Goal: Find specific page/section: Find specific page/section

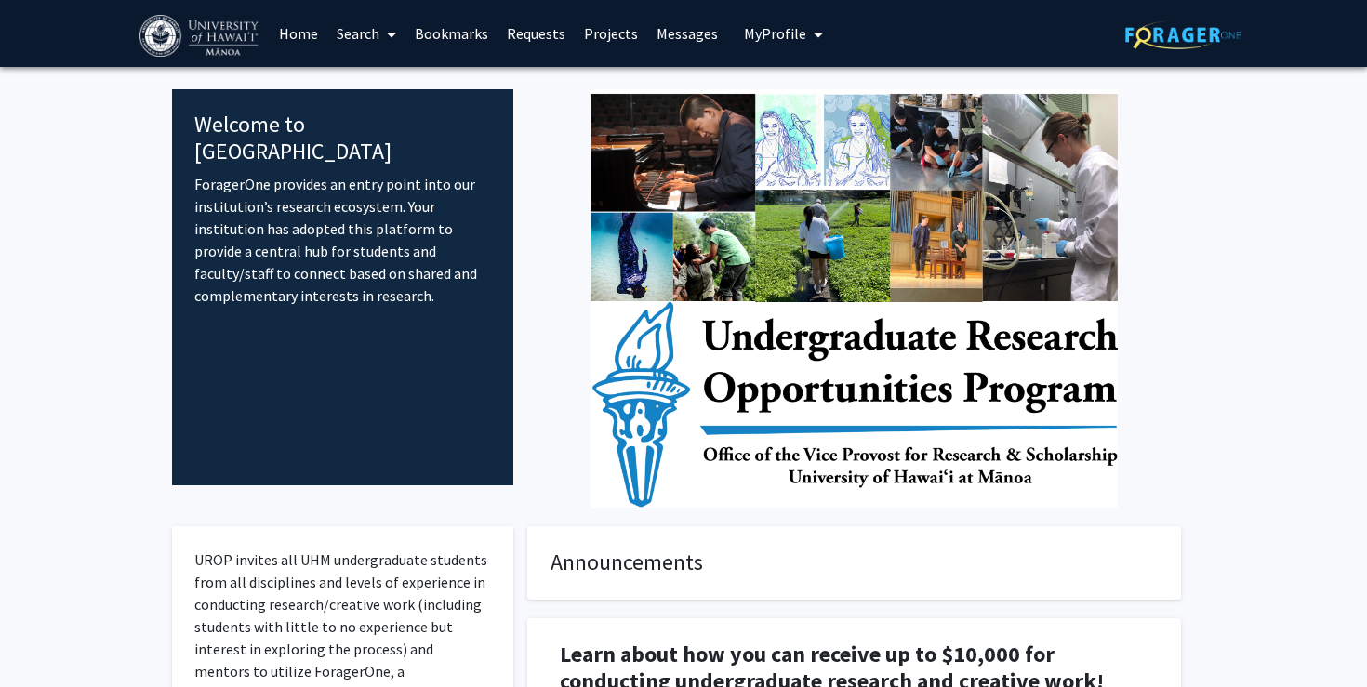
scroll to position [12, 0]
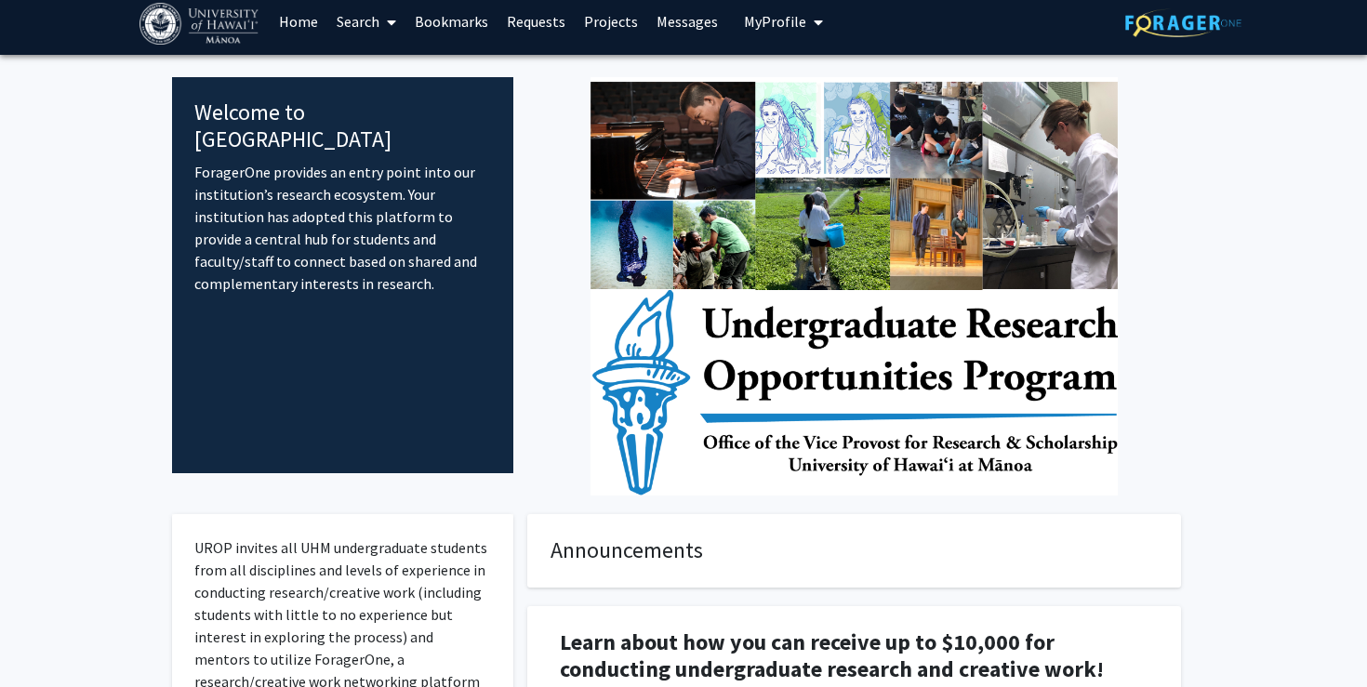
click at [304, 17] on link "Home" at bounding box center [299, 21] width 58 height 65
click at [361, 26] on link "Search" at bounding box center [366, 21] width 78 height 65
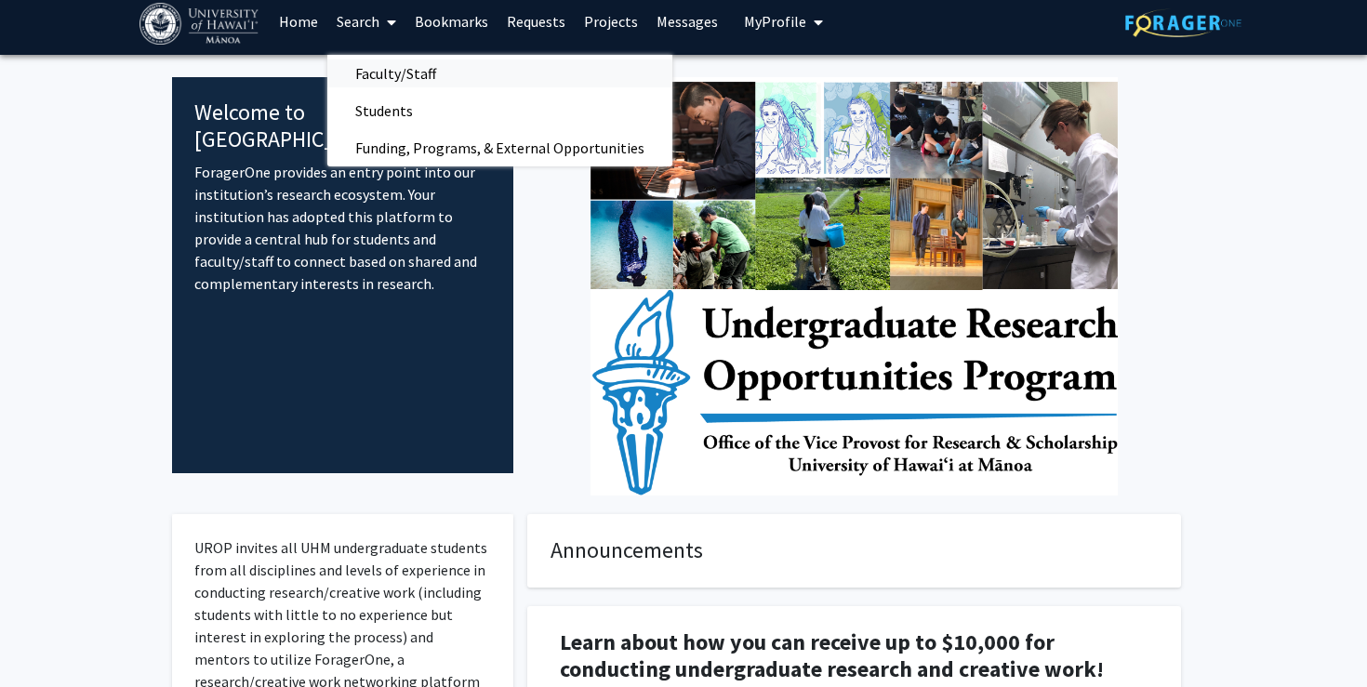
click at [379, 73] on span "Faculty/Staff" at bounding box center [395, 73] width 137 height 37
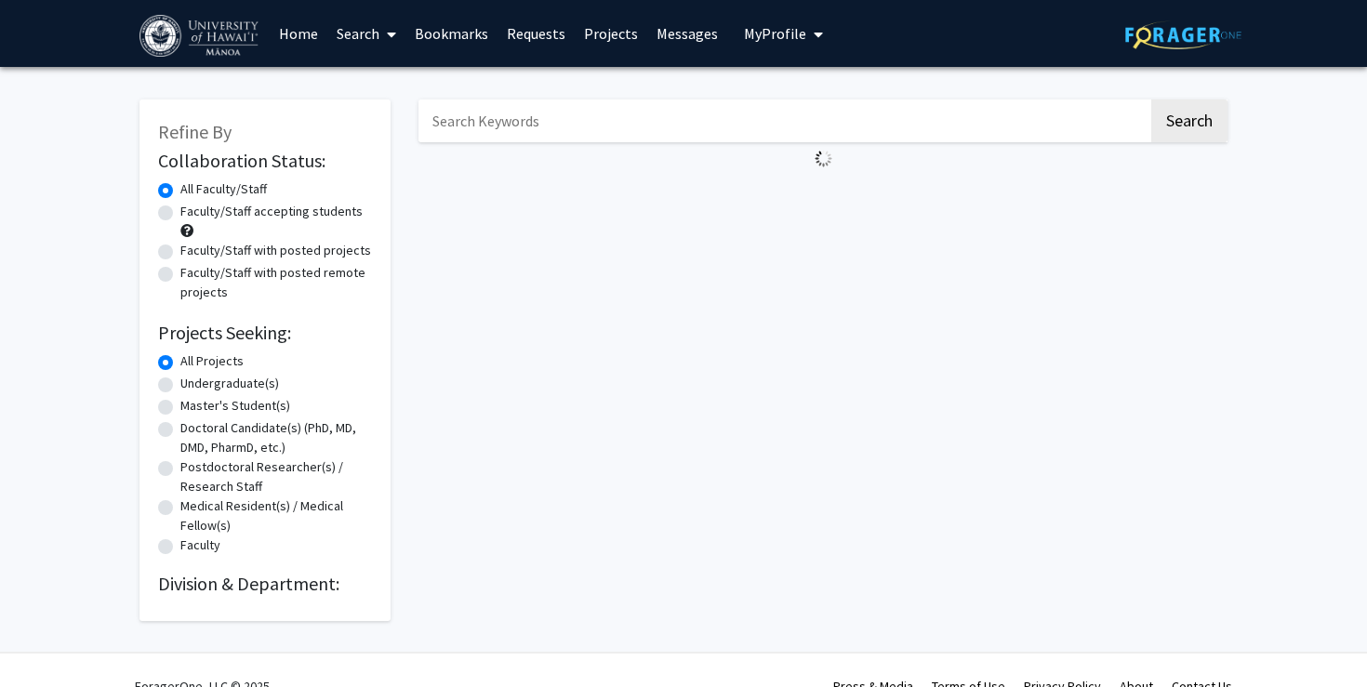
click at [358, 33] on link "Search" at bounding box center [366, 33] width 78 height 65
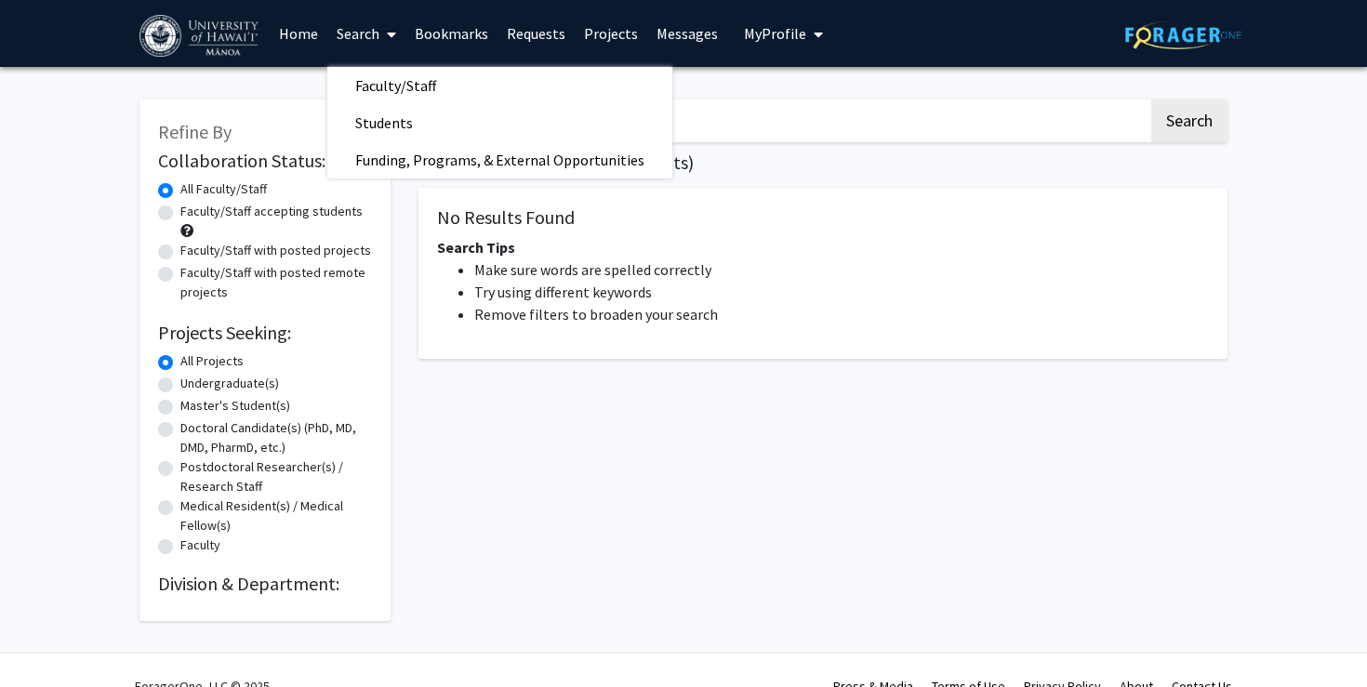
click at [822, 132] on input "Search Keywords" at bounding box center [784, 121] width 730 height 43
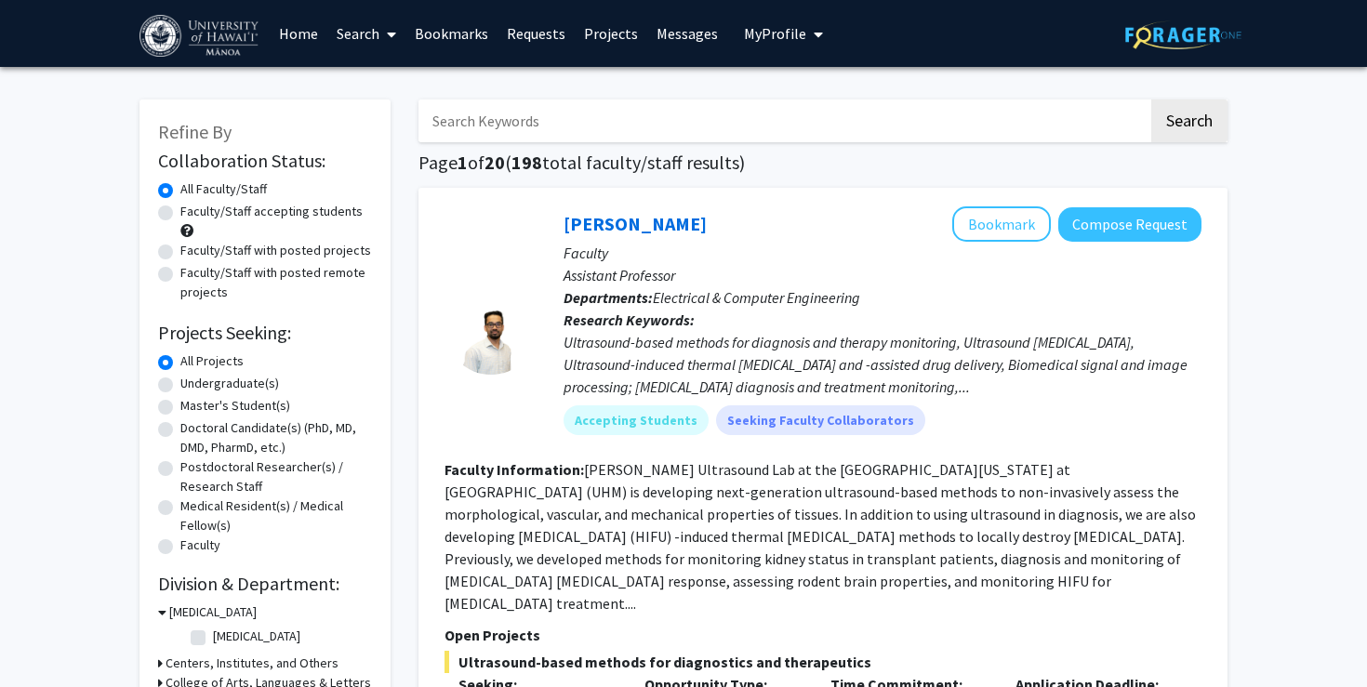
click at [816, 123] on input "Search Keywords" at bounding box center [784, 121] width 730 height 43
click at [1151, 100] on button "Search" at bounding box center [1189, 121] width 76 height 43
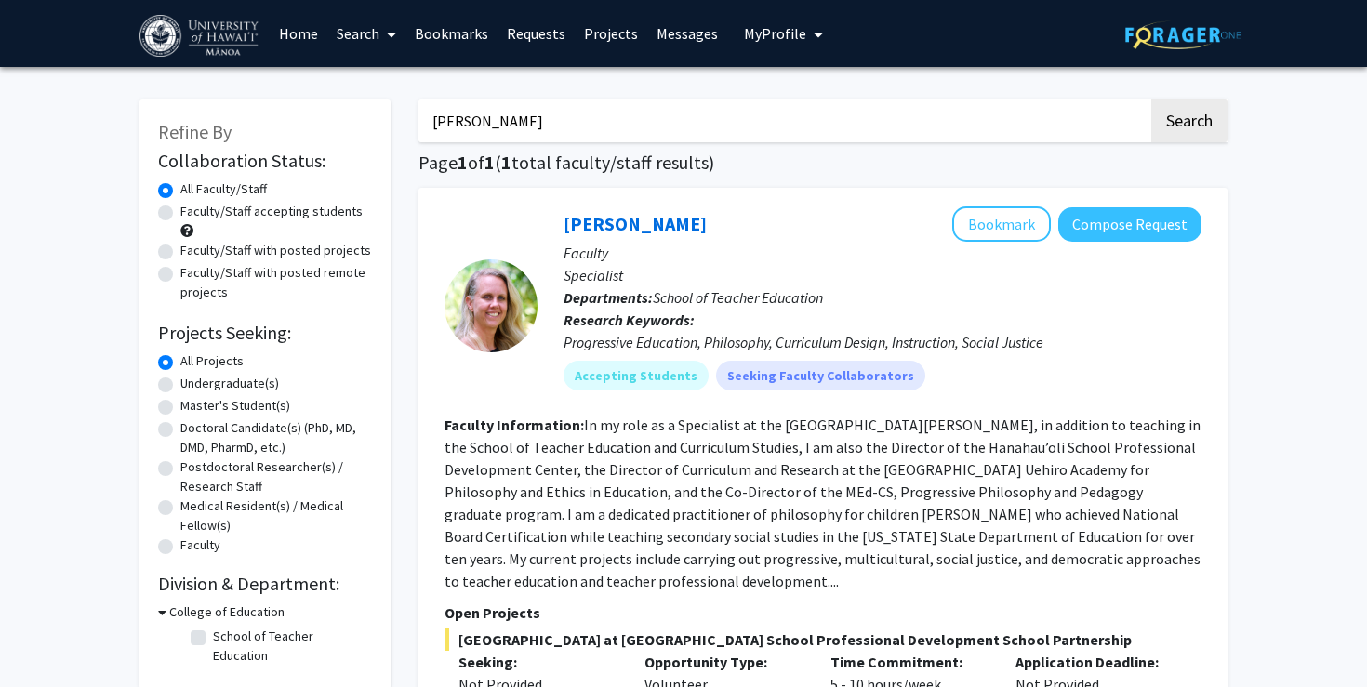
click at [816, 123] on input "[PERSON_NAME]" at bounding box center [784, 121] width 730 height 43
type input "[PERSON_NAME]"
click at [1151, 100] on button "Search" at bounding box center [1189, 121] width 76 height 43
click at [314, 28] on link "Home" at bounding box center [299, 33] width 58 height 65
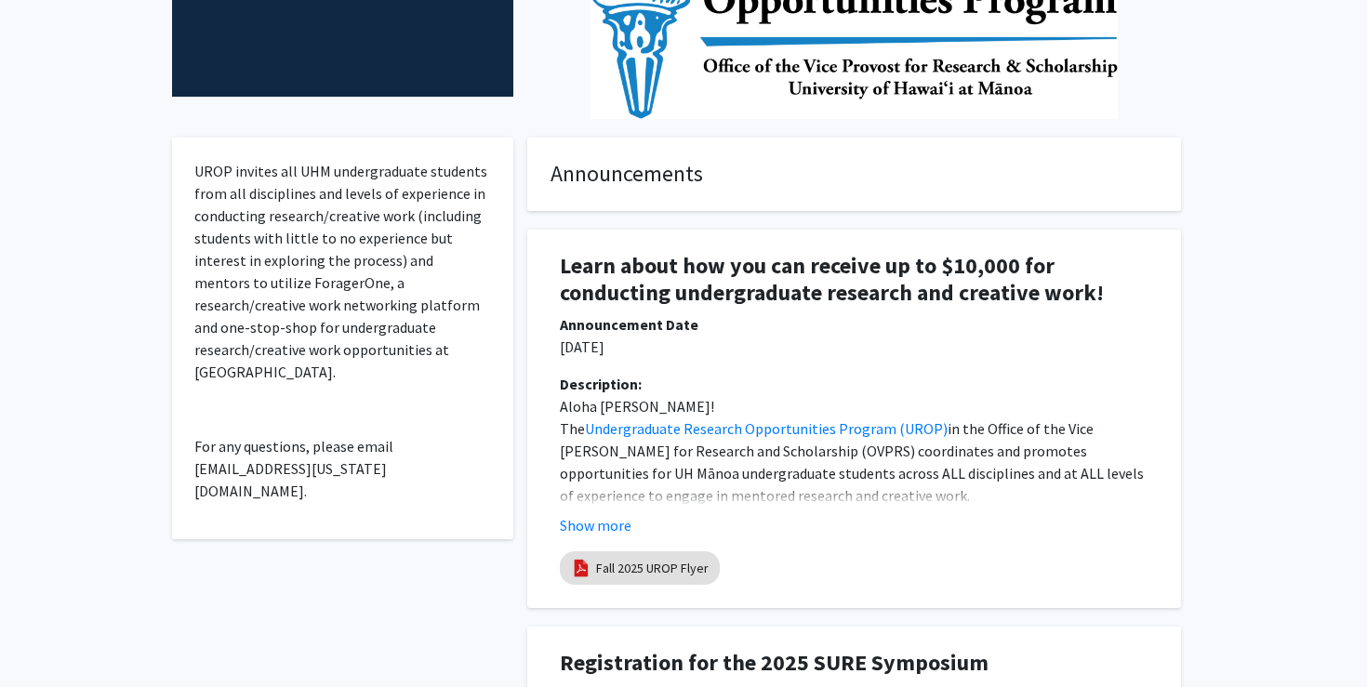
scroll to position [392, 0]
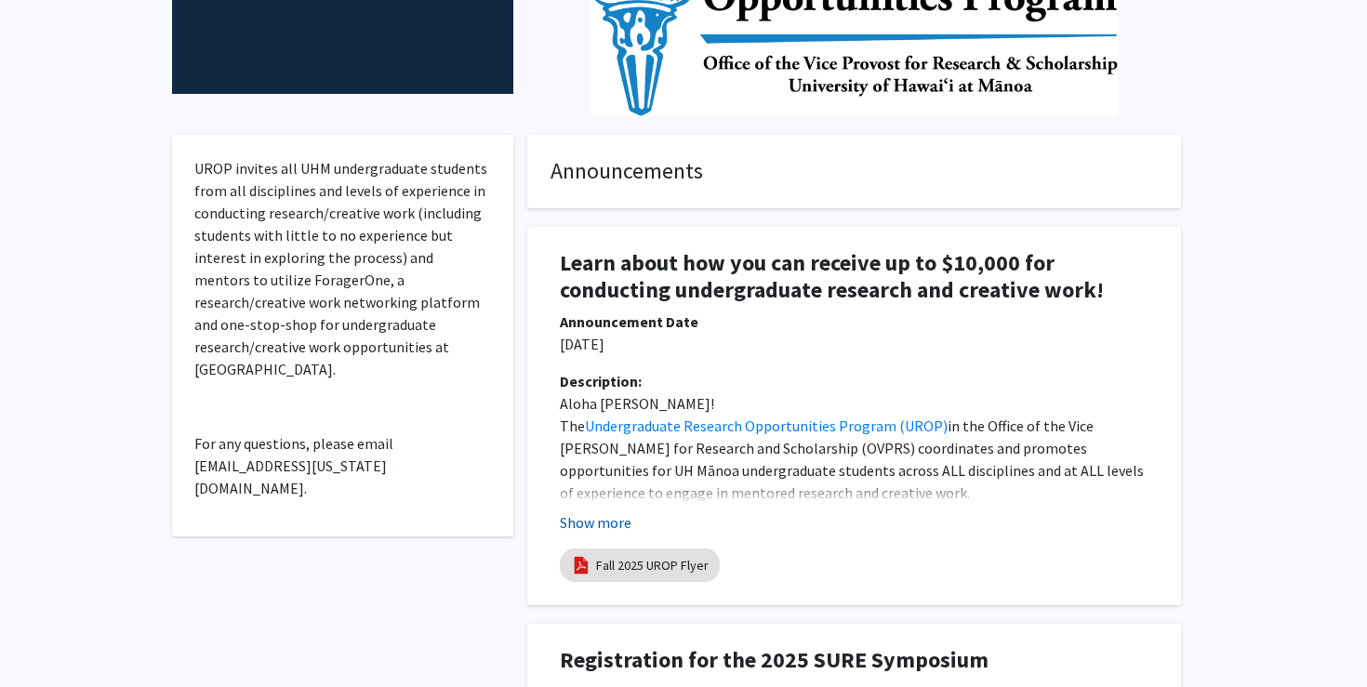
click at [593, 522] on button "Show more" at bounding box center [596, 523] width 72 height 22
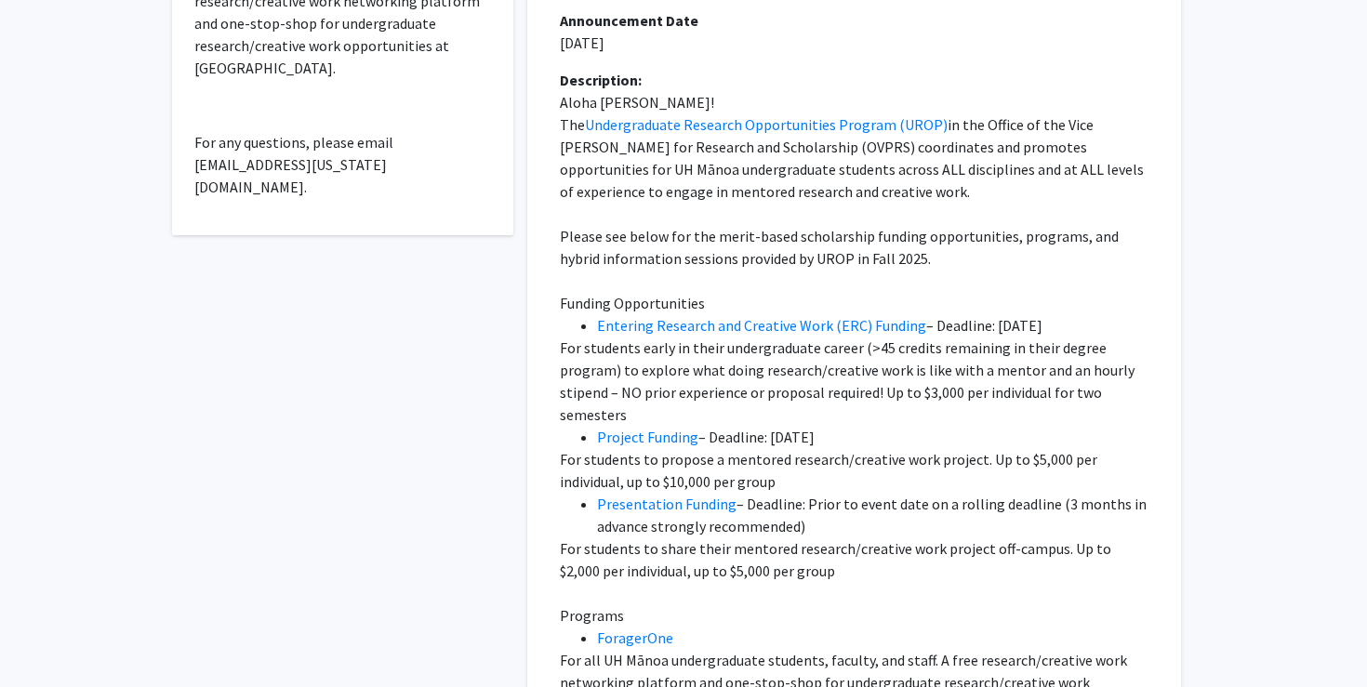
scroll to position [298, 0]
